Goal: Task Accomplishment & Management: Manage account settings

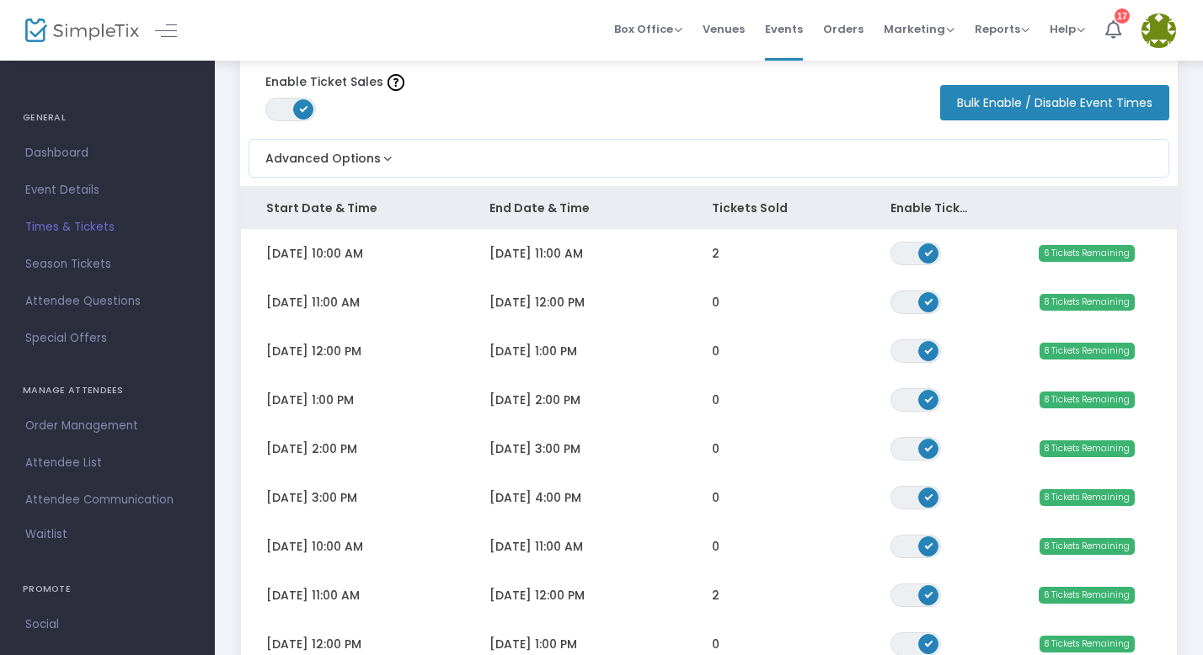
scroll to position [75, 0]
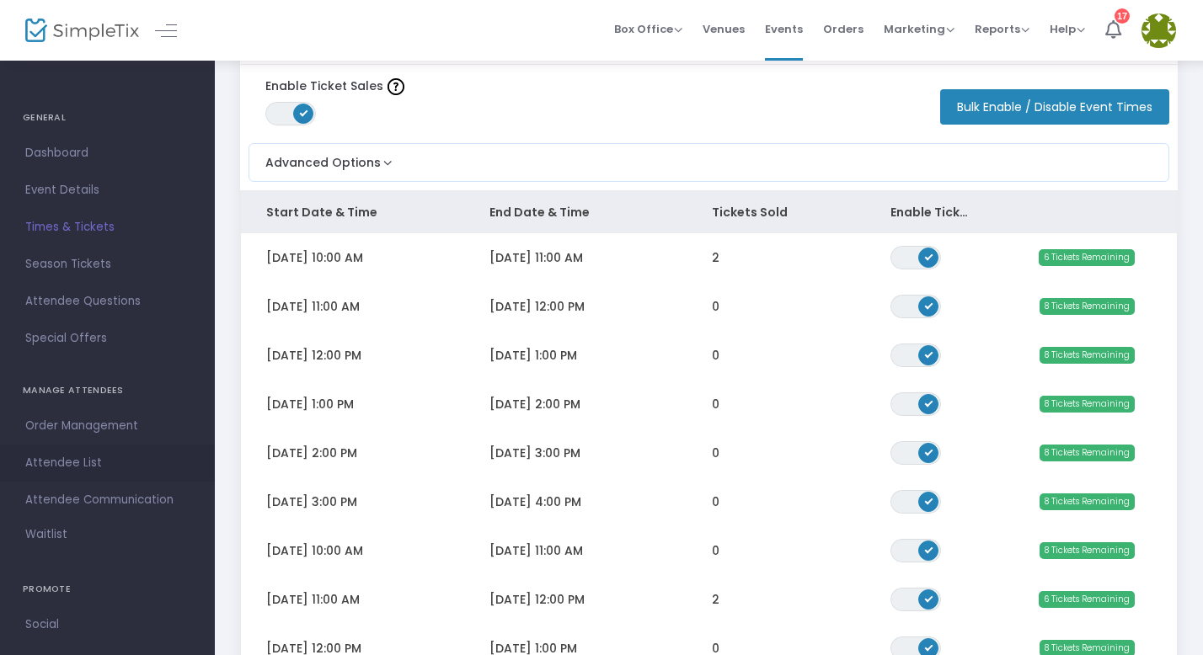
click at [64, 458] on span "Attendee List" at bounding box center [107, 463] width 164 height 22
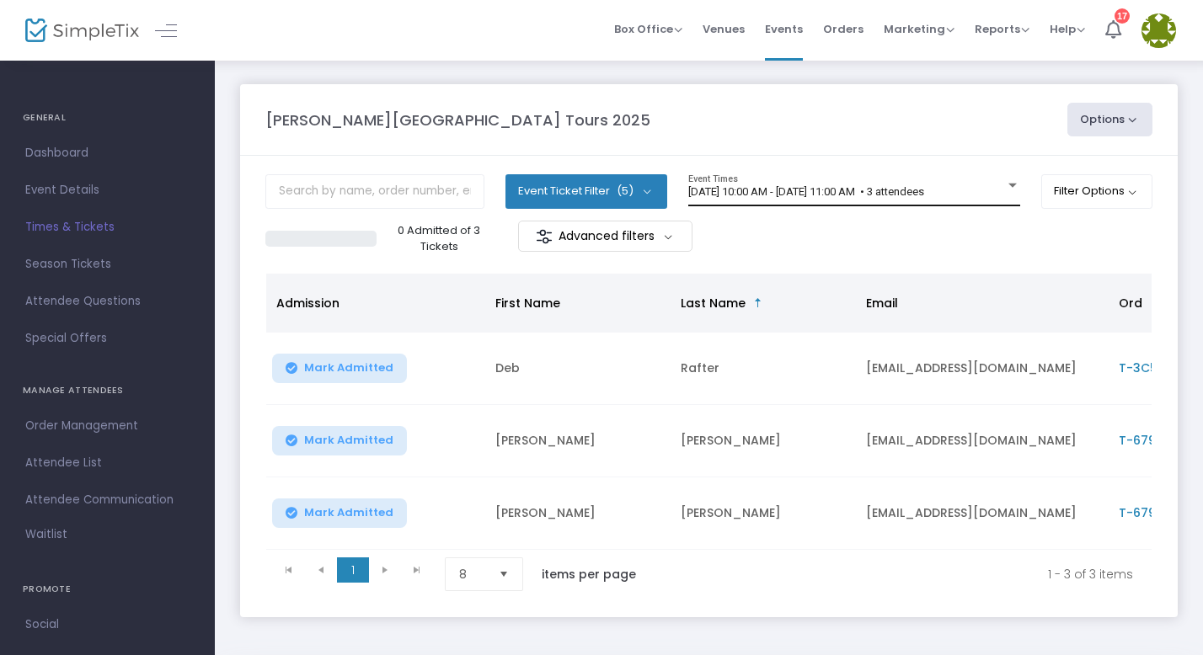
click at [826, 193] on span "6/7/2025 @ 10:00 AM - 6/7/2025 @ 11:00 AM • 3 attendees" at bounding box center [806, 191] width 236 height 13
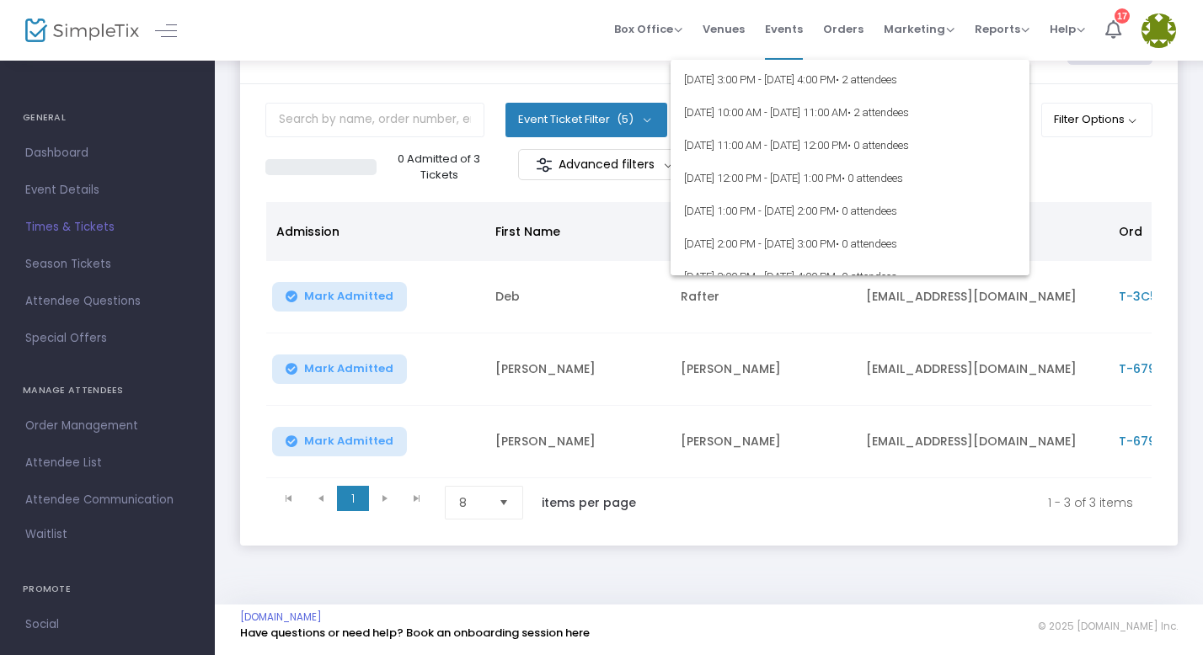
scroll to position [6988, 0]
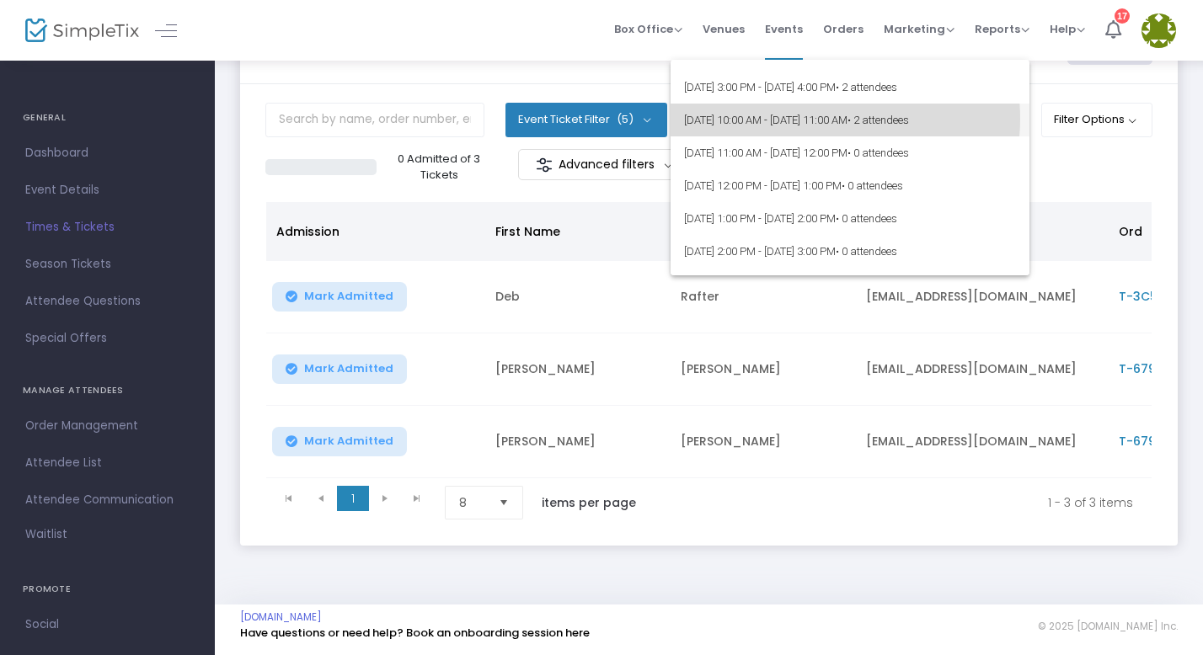
click at [826, 119] on span "8/13/2025 @ 10:00 AM - 8/13/2025 @ 11:00 AM • 2 attendees" at bounding box center [850, 120] width 332 height 33
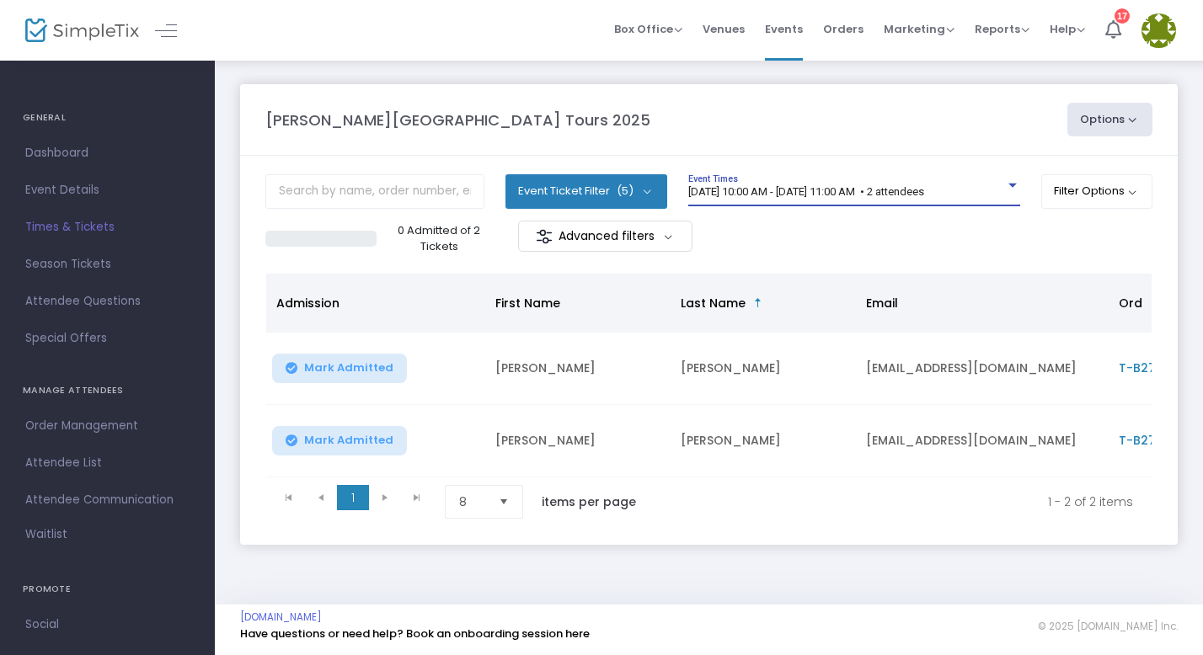
scroll to position [11, 0]
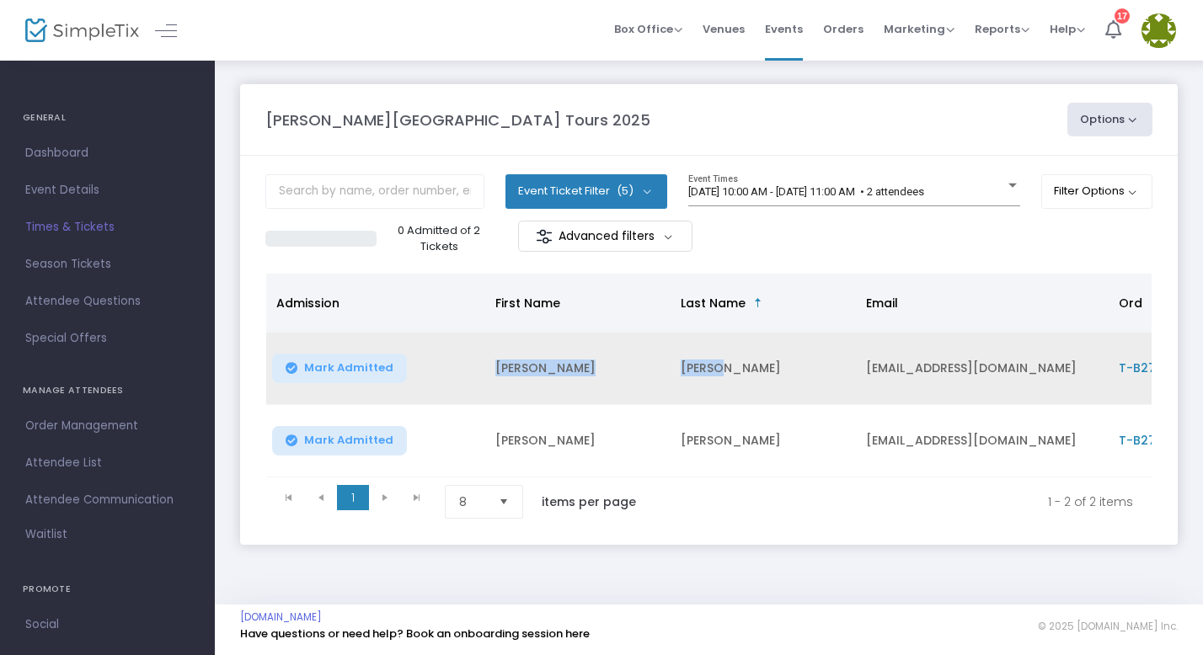
drag, startPoint x: 491, startPoint y: 354, endPoint x: 751, endPoint y: 364, distance: 260.5
click at [751, 364] on tr "Mark Admitted Kenneth Downes kkdownes@comcast.net T-B27FF3E7-D Adult" at bounding box center [855, 369] width 1179 height 72
copy tr "Kenneth Downes"
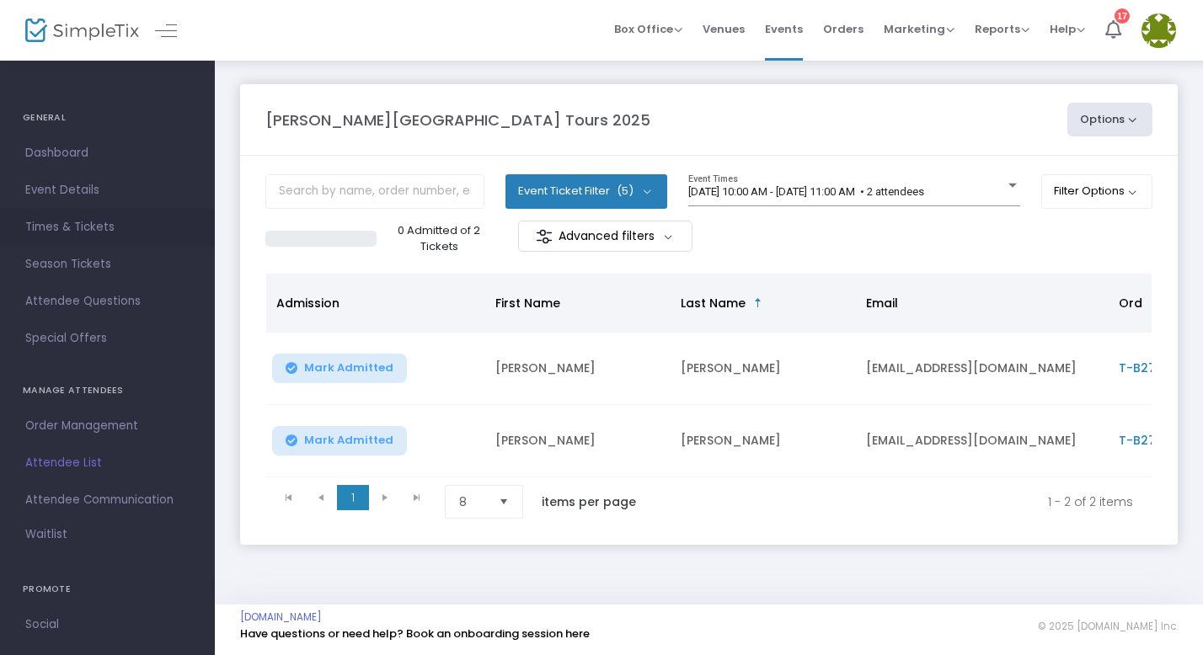
click at [64, 223] on span "Times & Tickets" at bounding box center [107, 228] width 164 height 22
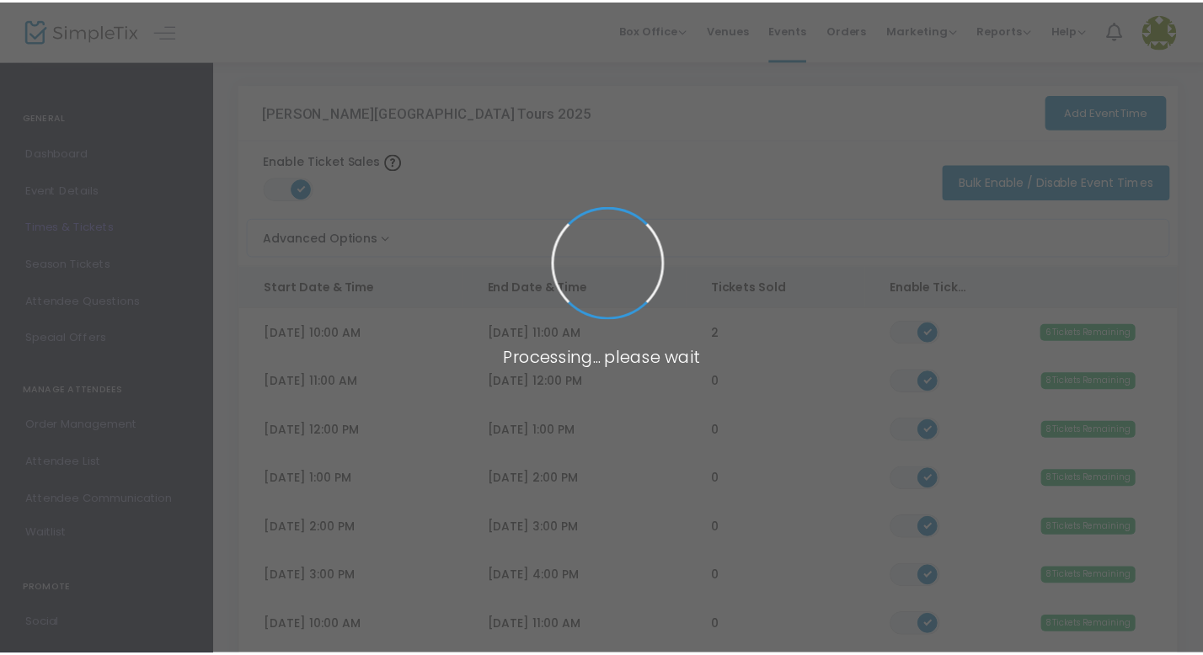
scroll to position [47, 0]
